Goal: Information Seeking & Learning: Learn about a topic

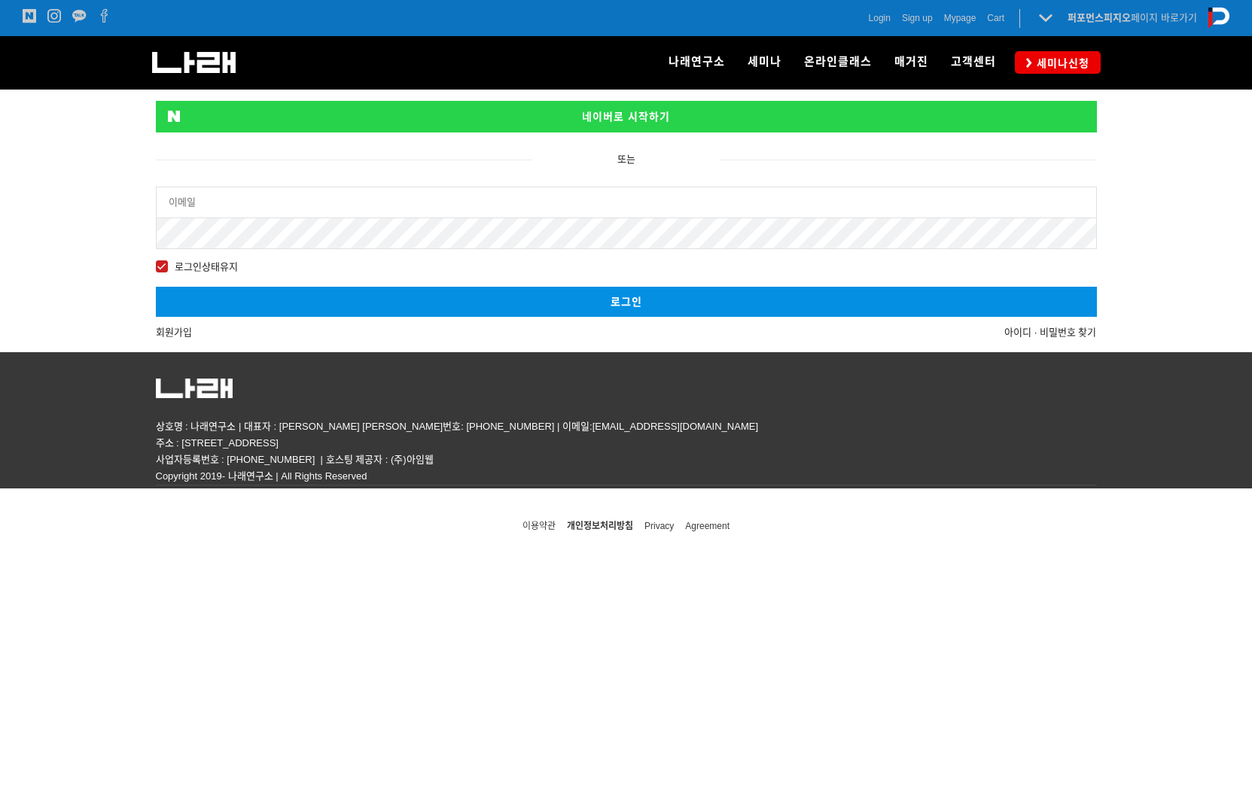
click at [379, 124] on link "네이버로 시작하기" at bounding box center [626, 117] width 941 height 32
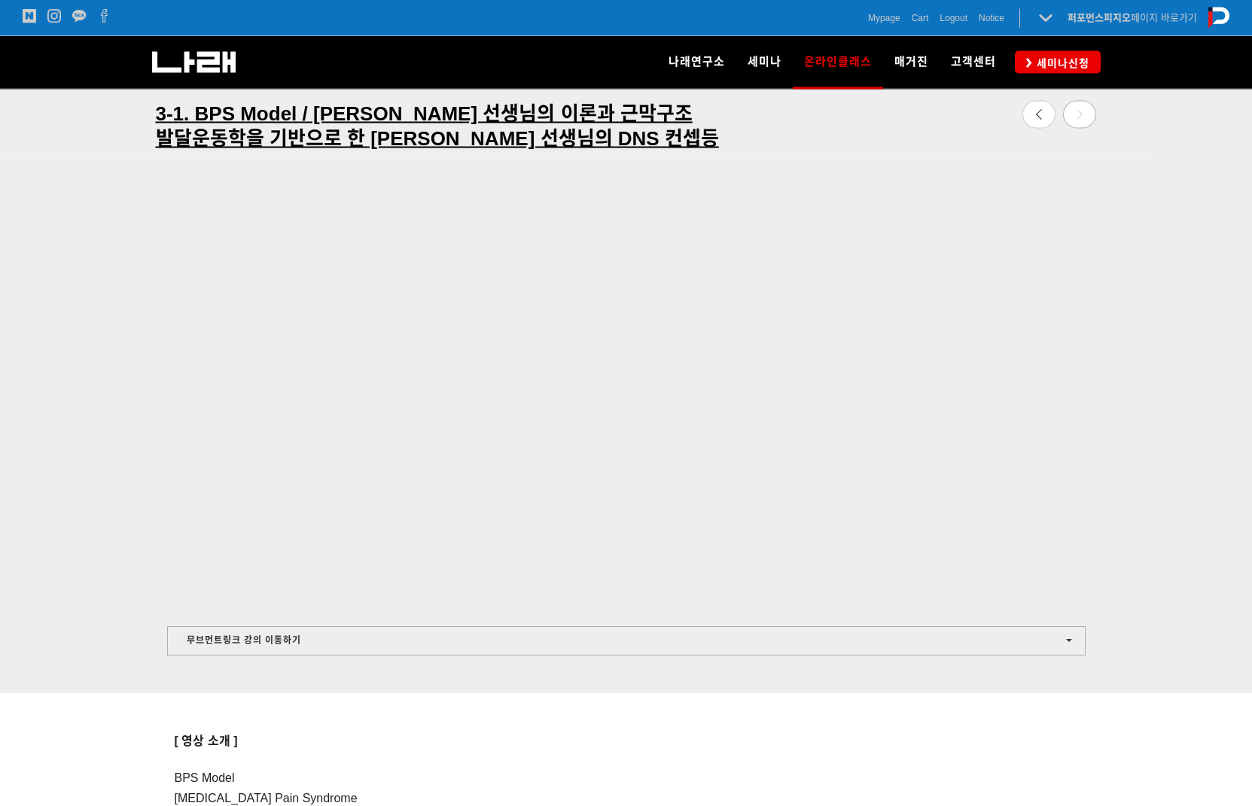
scroll to position [561, 0]
click at [286, 642] on button "무브먼트링크 강의 이동하기" at bounding box center [626, 640] width 918 height 29
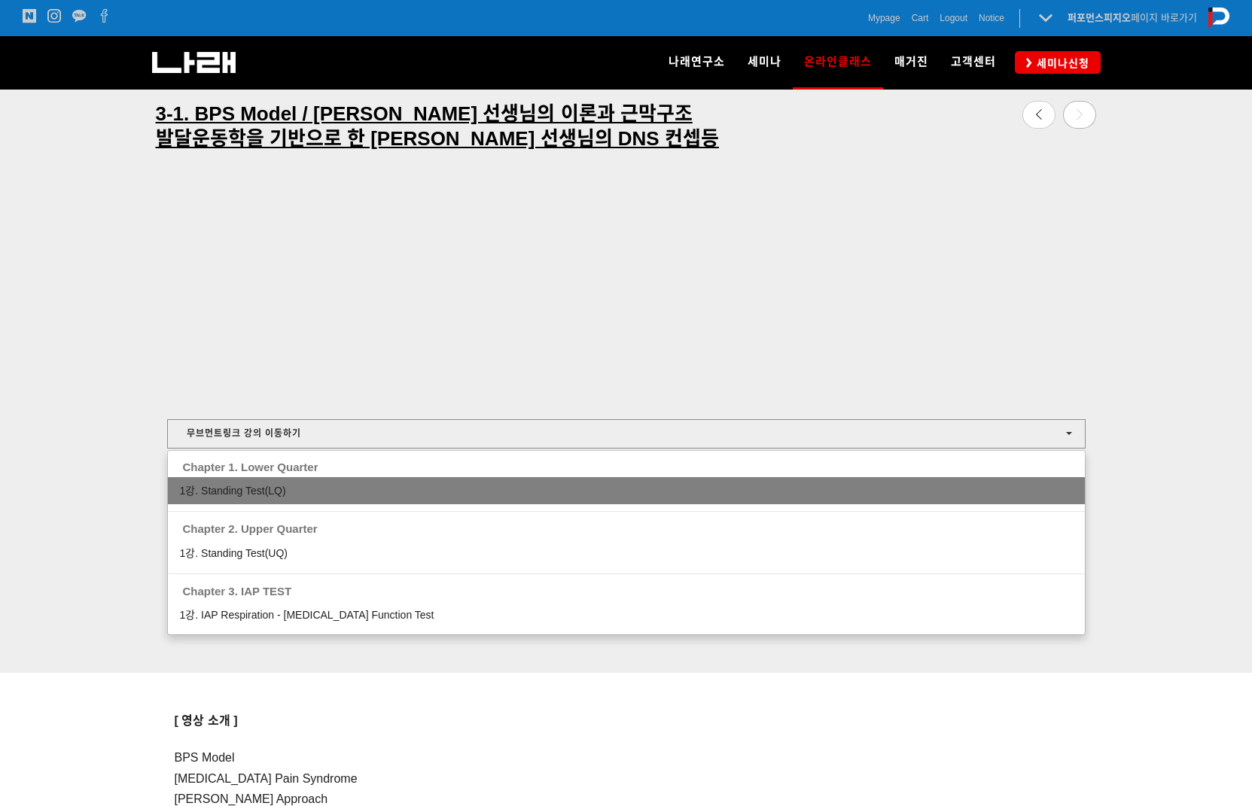
scroll to position [771, 0]
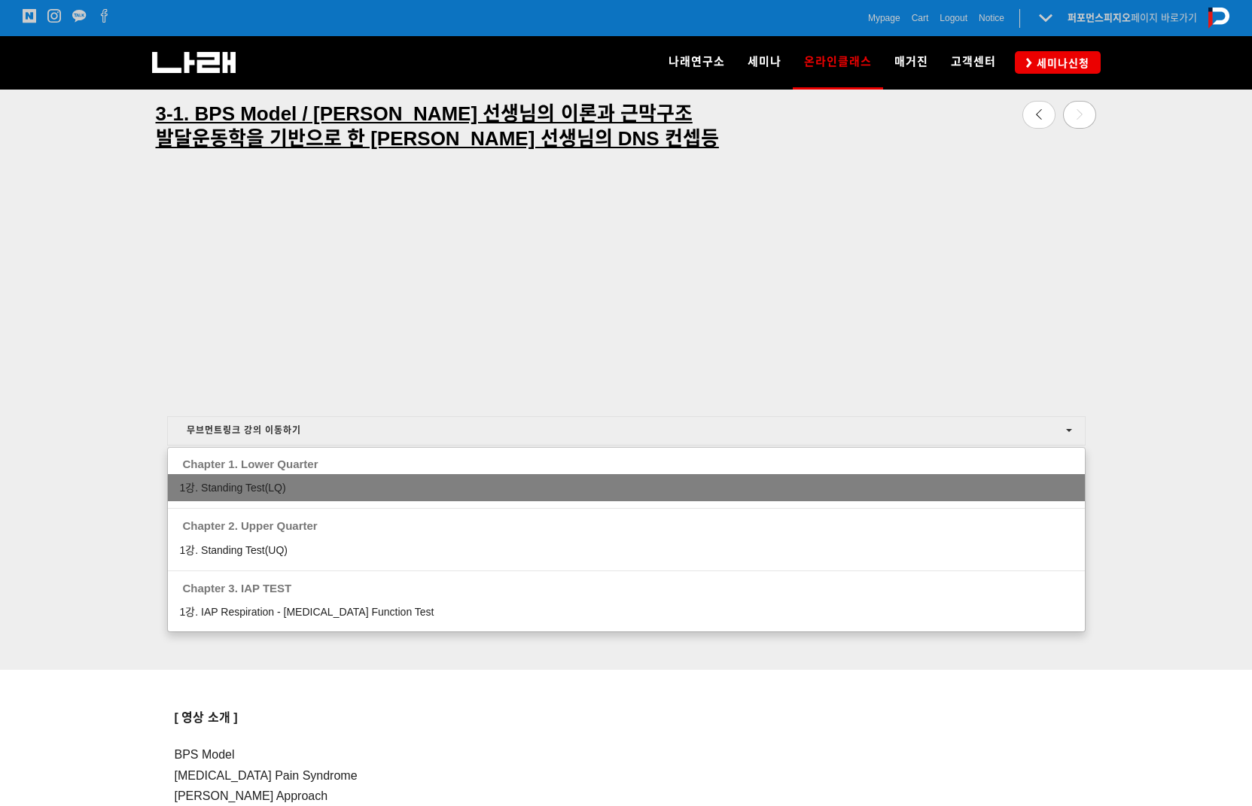
click at [289, 487] on link "1강. Standing Test(LQ)" at bounding box center [626, 487] width 917 height 27
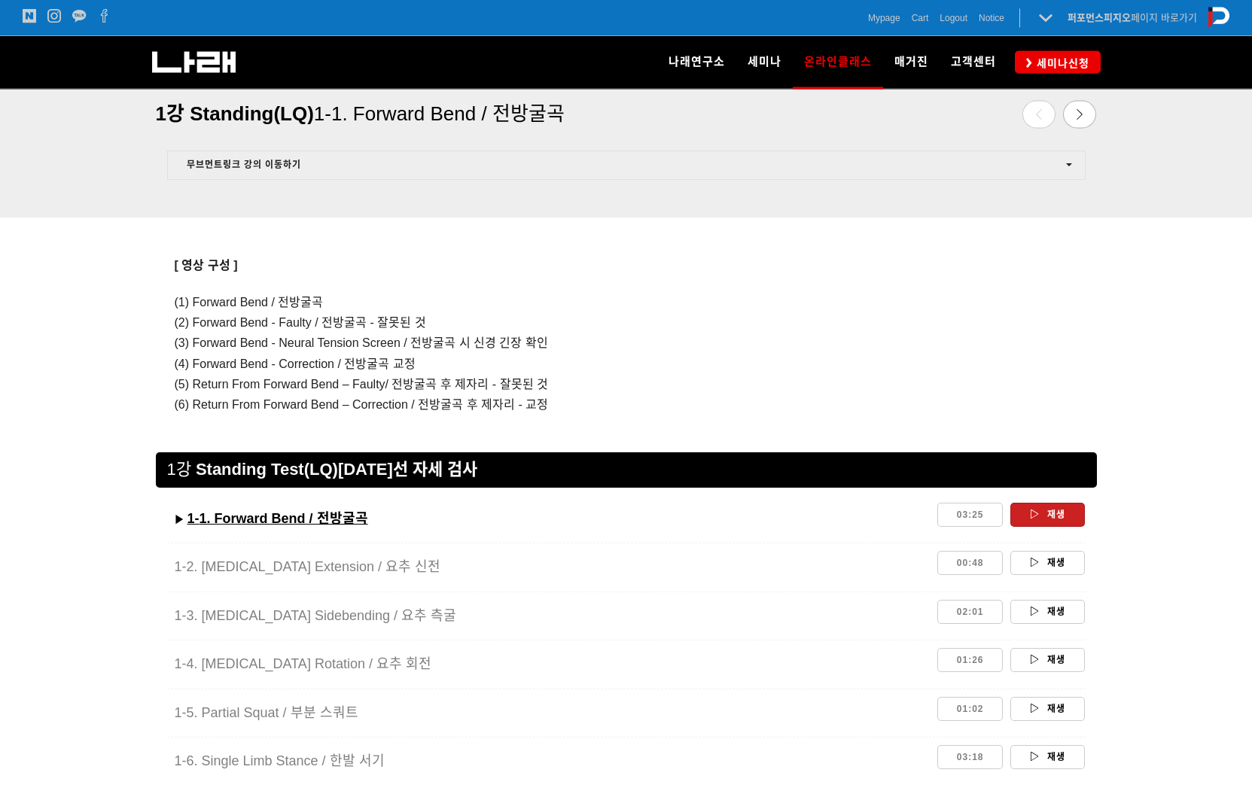
scroll to position [1021, 0]
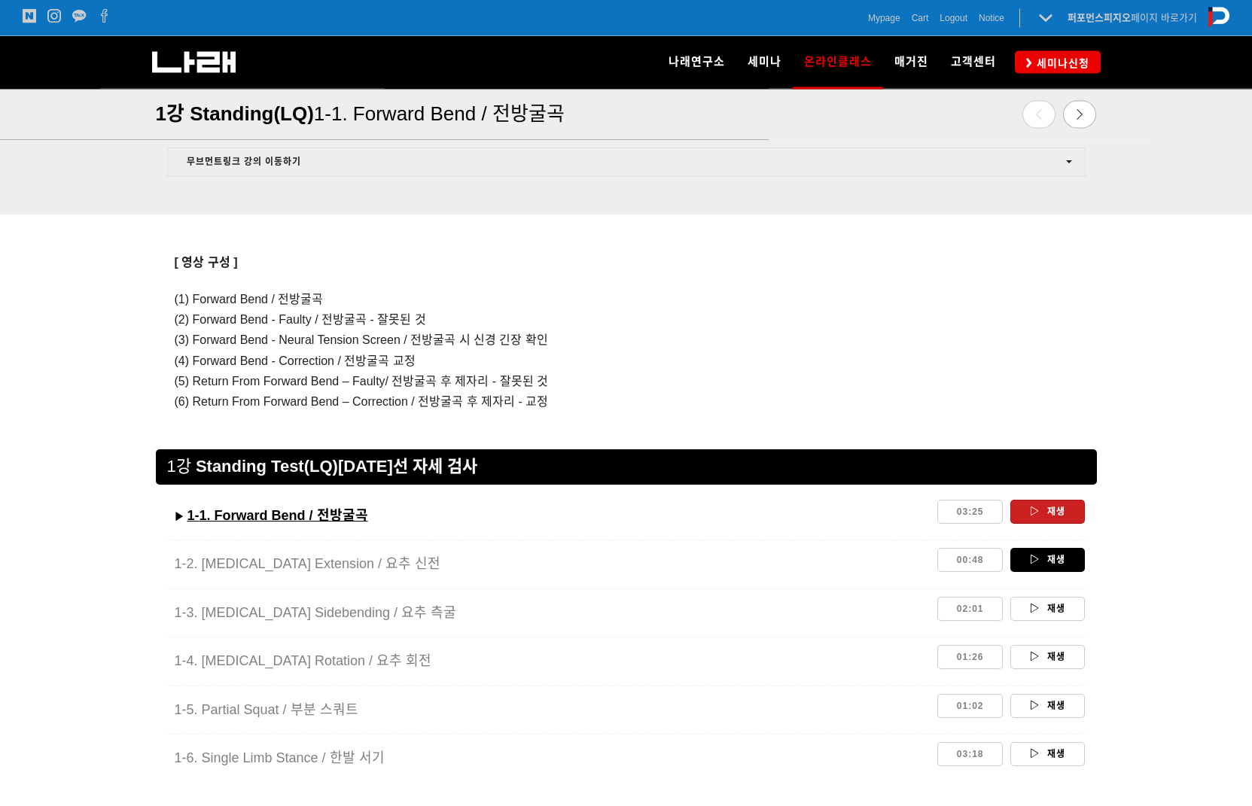
click at [1056, 565] on link "재생" at bounding box center [1047, 561] width 75 height 24
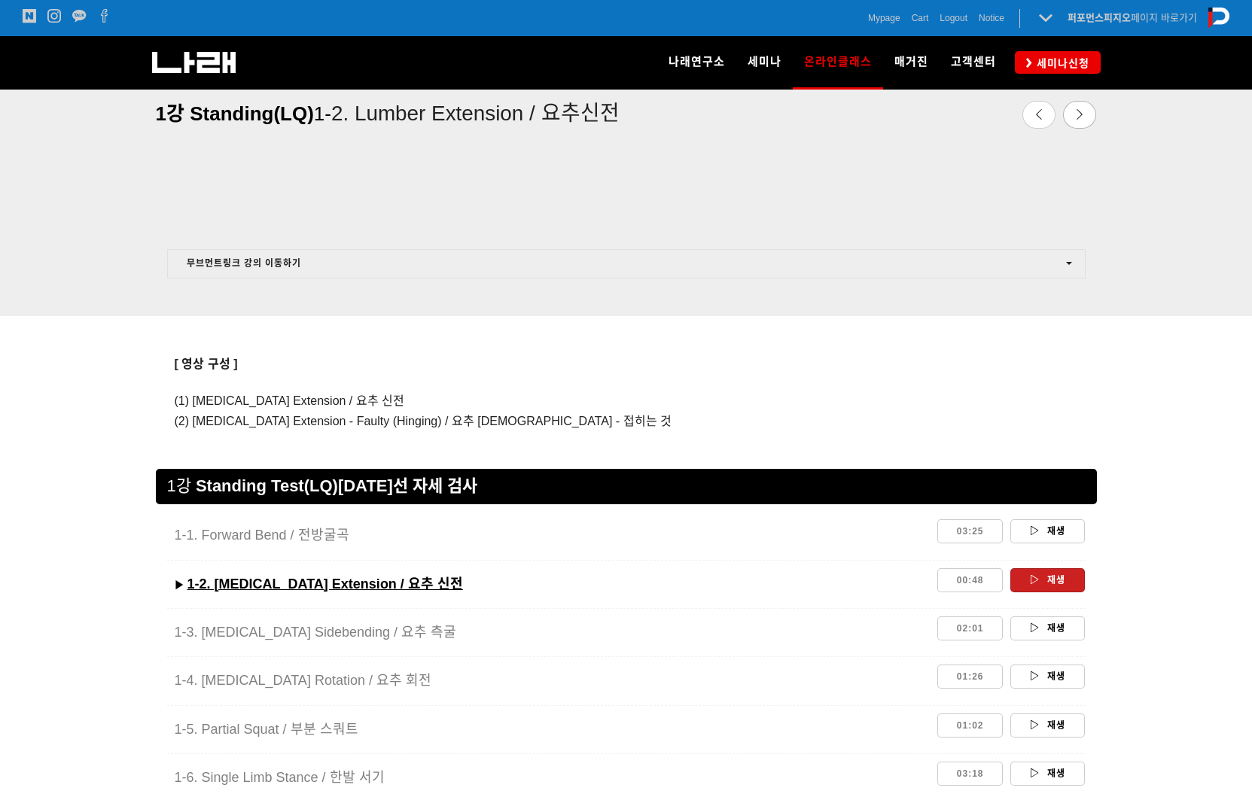
scroll to position [937, 0]
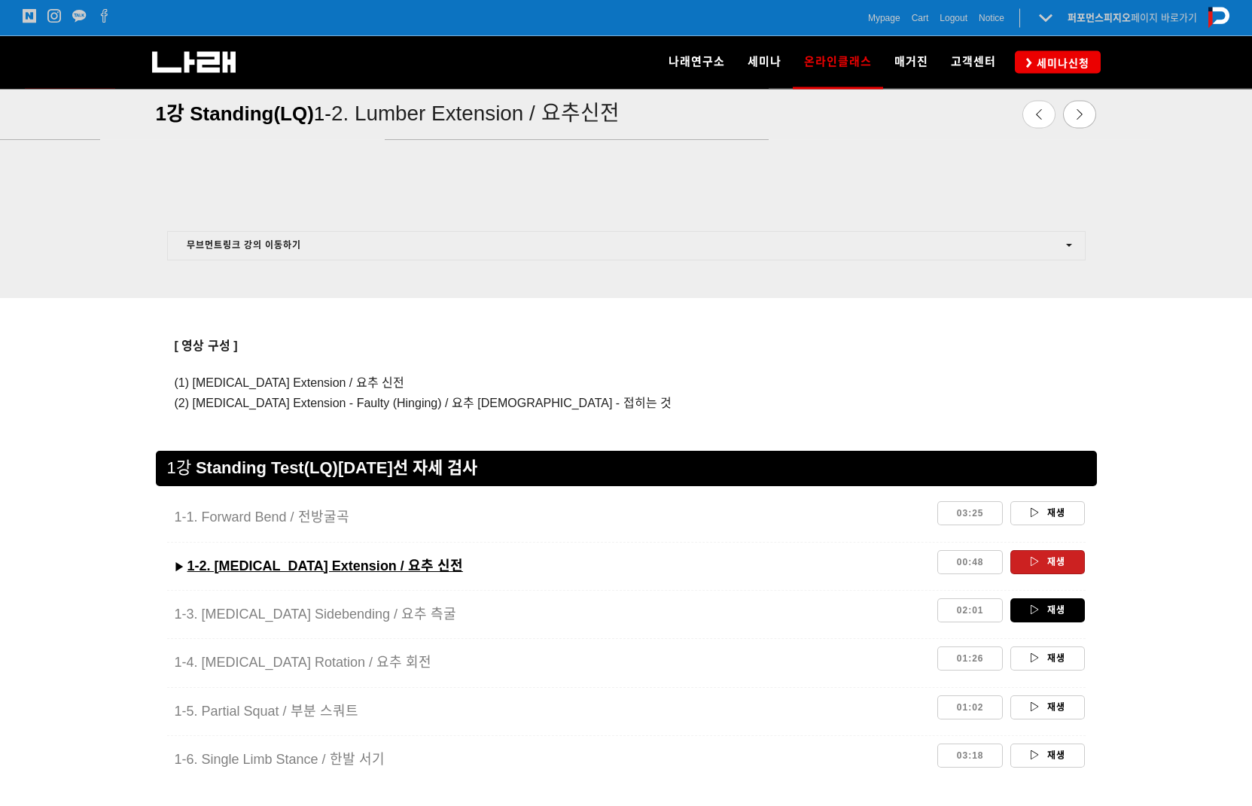
click at [1074, 605] on link "재생" at bounding box center [1047, 611] width 75 height 24
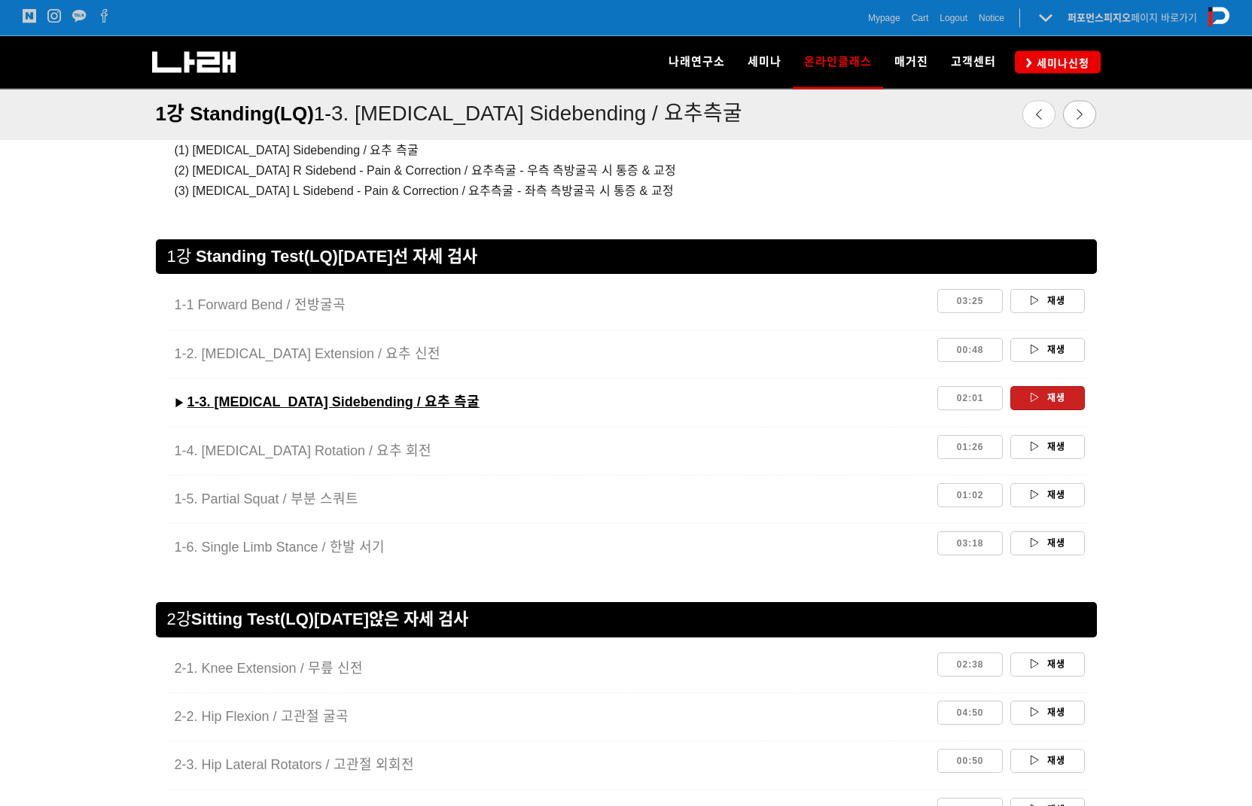
scroll to position [1220, 0]
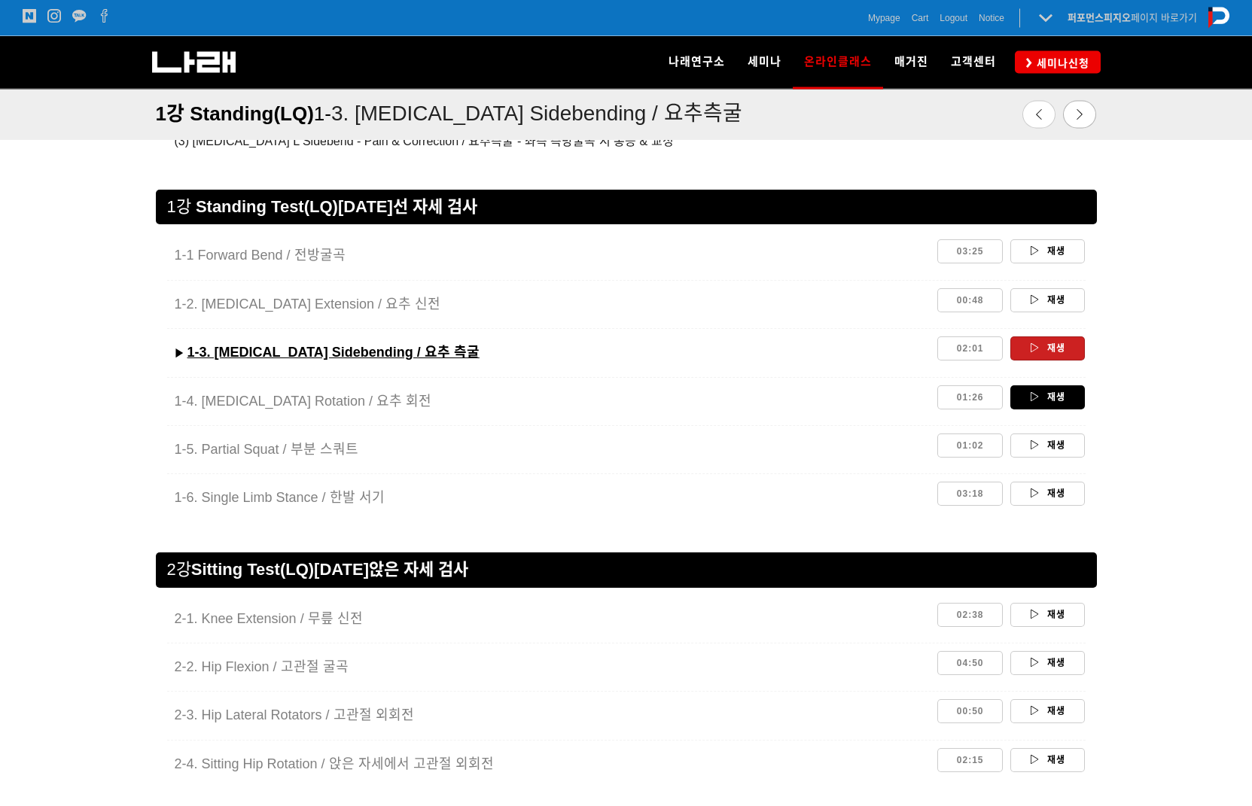
click at [1064, 395] on link "재생" at bounding box center [1047, 398] width 75 height 24
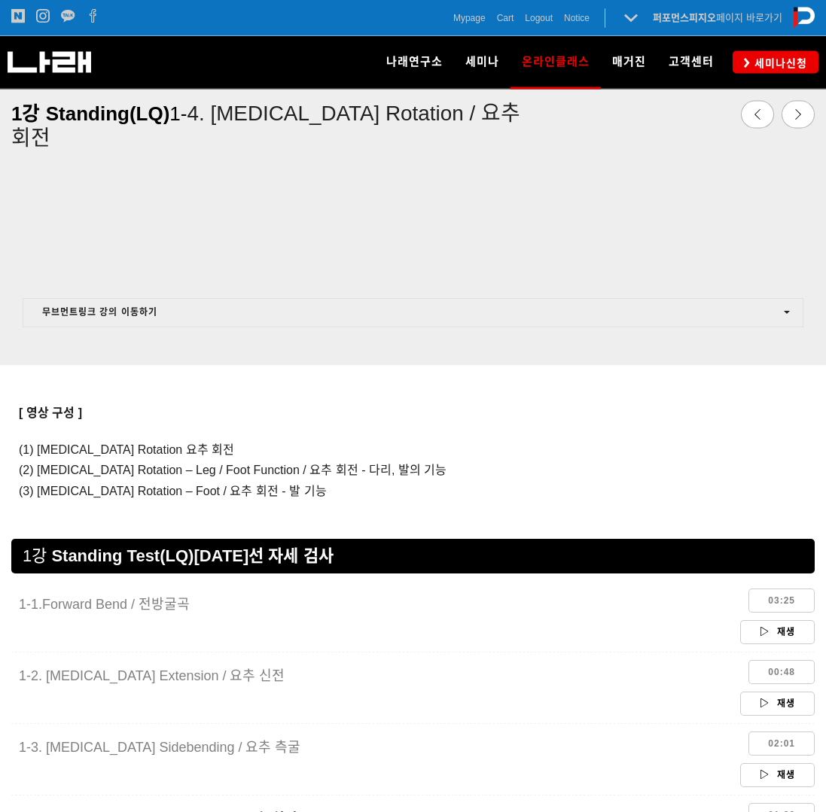
scroll to position [795, 0]
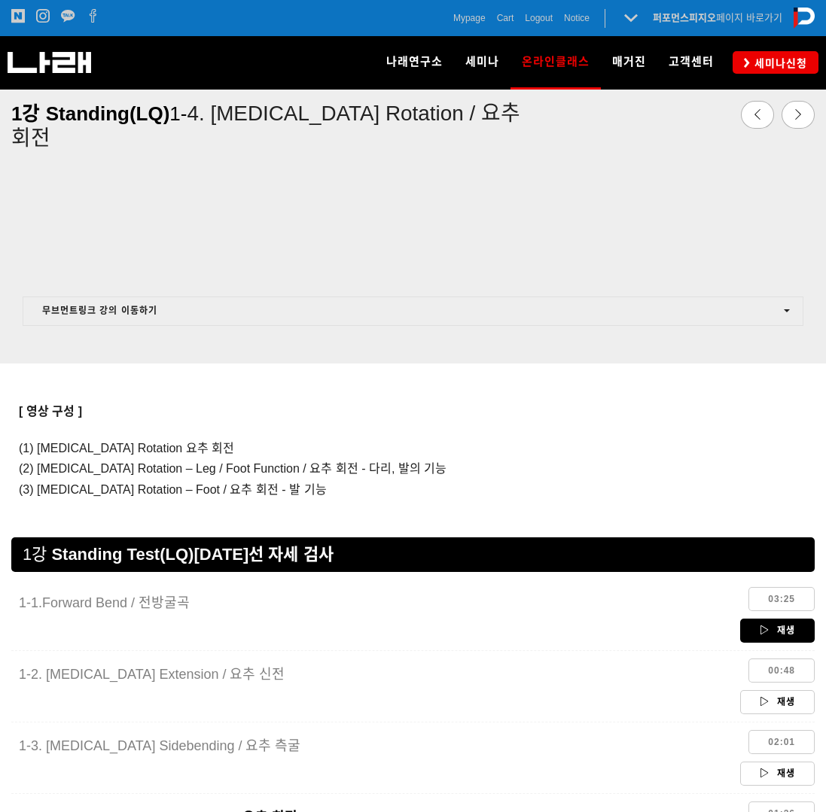
click at [773, 638] on link "재생" at bounding box center [777, 631] width 75 height 24
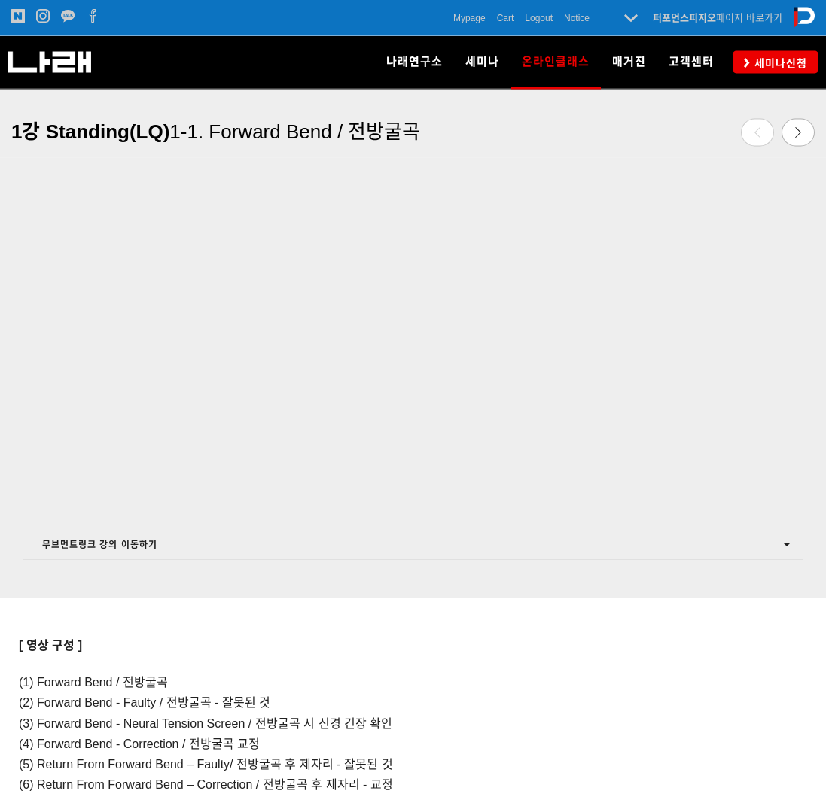
scroll to position [543, 0]
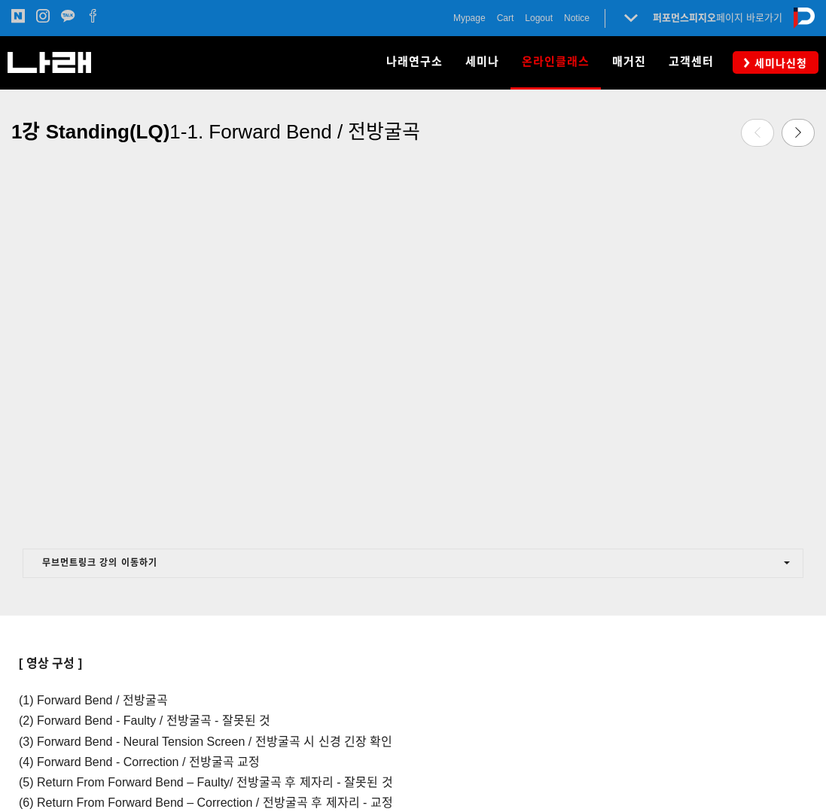
click at [327, 646] on div at bounding box center [412, 633] width 803 height 34
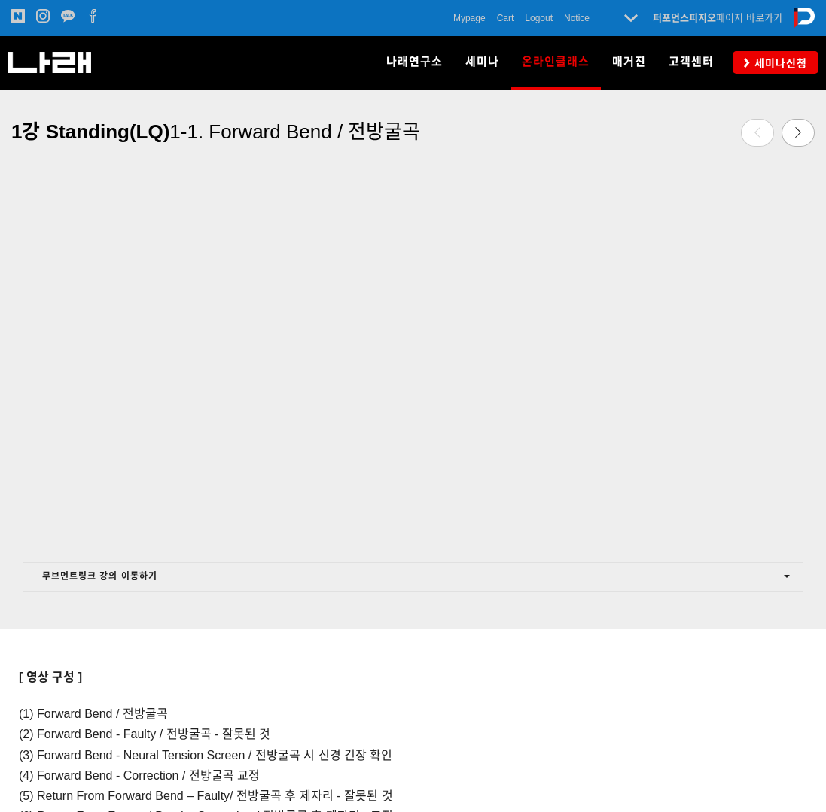
scroll to position [521, 0]
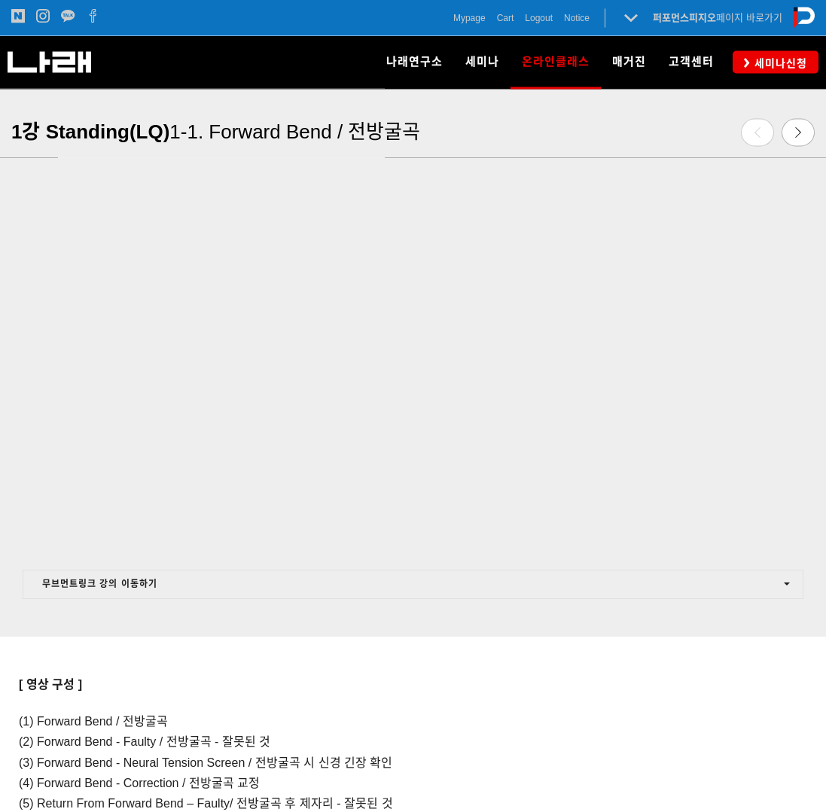
click at [323, 663] on div at bounding box center [412, 655] width 803 height 34
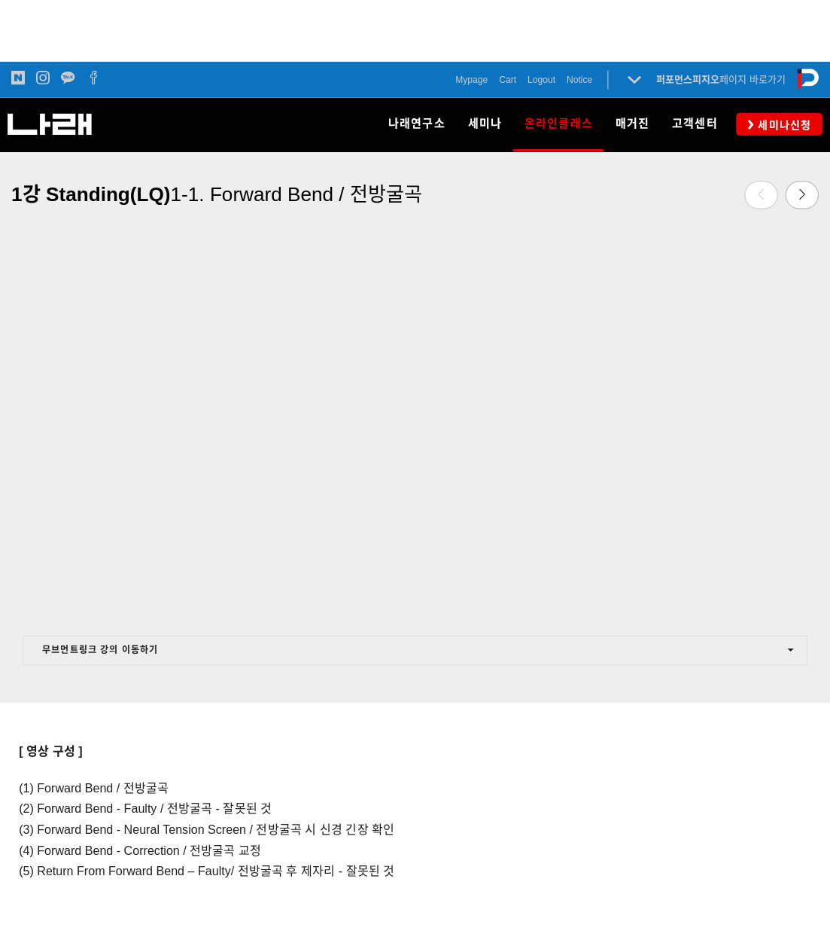
scroll to position [522, 0]
